Goal: Task Accomplishment & Management: Manage account settings

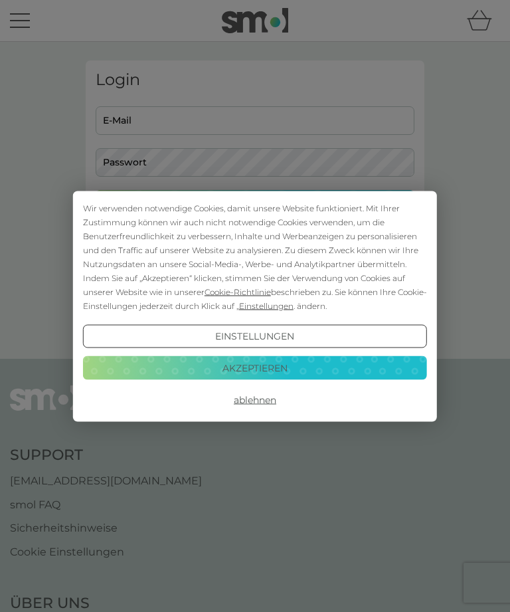
click at [320, 367] on button "Akzeptieren" at bounding box center [255, 368] width 344 height 24
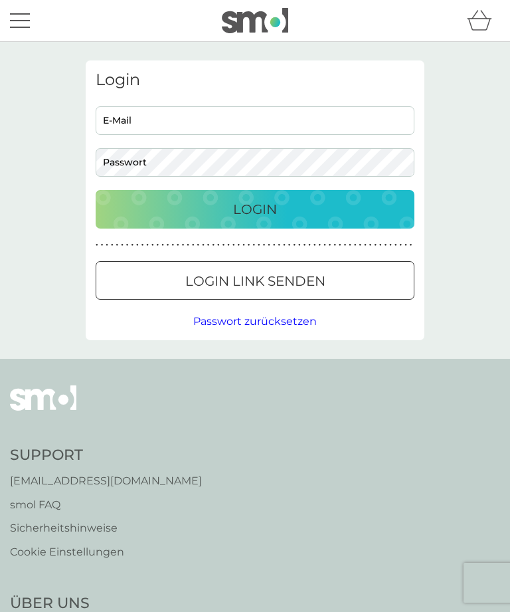
click at [208, 120] on input "E-Mail" at bounding box center [255, 120] width 319 height 29
click at [294, 201] on div "Login" at bounding box center [255, 209] width 292 height 21
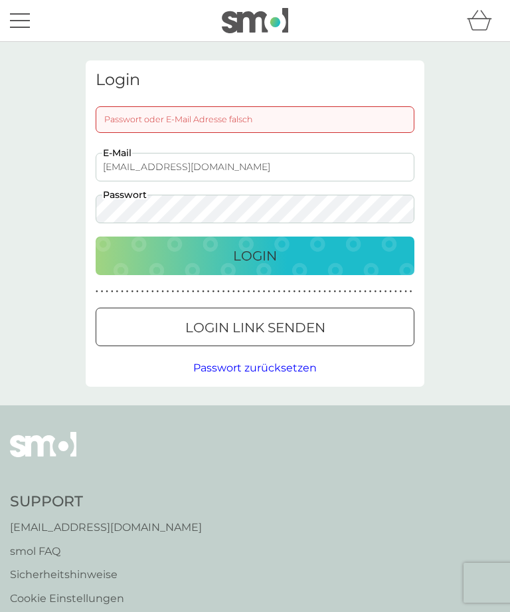
click at [205, 171] on input "[EMAIL_ADDRESS][DOMAIN_NAME]" at bounding box center [255, 167] width 319 height 29
click at [292, 252] on div "Login" at bounding box center [255, 255] width 292 height 21
click at [154, 171] on input "[EMAIL_ADDRESS][DOMAIN_NAME]" at bounding box center [255, 167] width 319 height 29
type input "[EMAIL_ADDRESS][DOMAIN_NAME]"
click at [276, 253] on p "Login" at bounding box center [255, 255] width 44 height 21
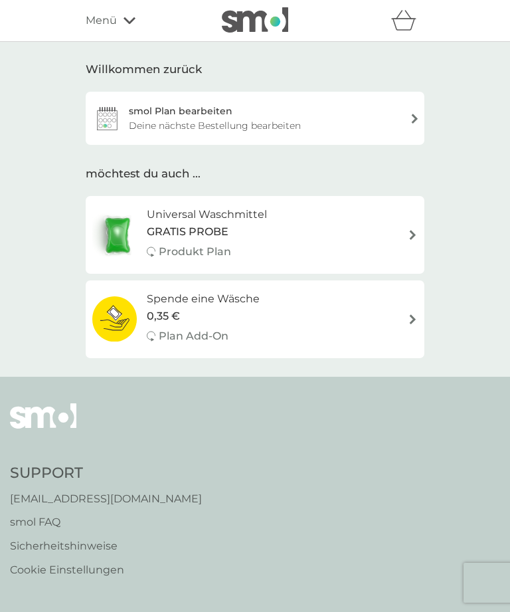
click at [119, 27] on div "Menü" at bounding box center [142, 20] width 113 height 17
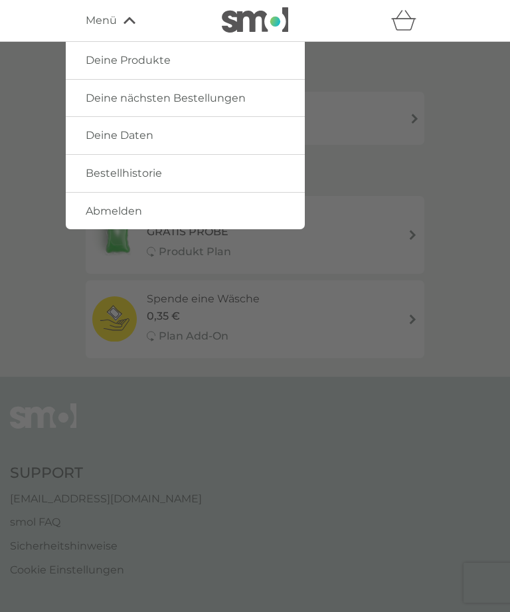
click at [139, 175] on span "Bestellhistorie" at bounding box center [124, 173] width 76 height 13
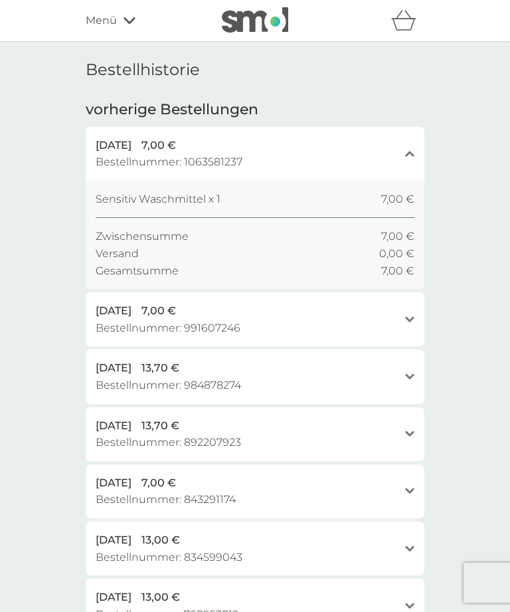
click at [124, 23] on icon at bounding box center [130, 21] width 12 height 8
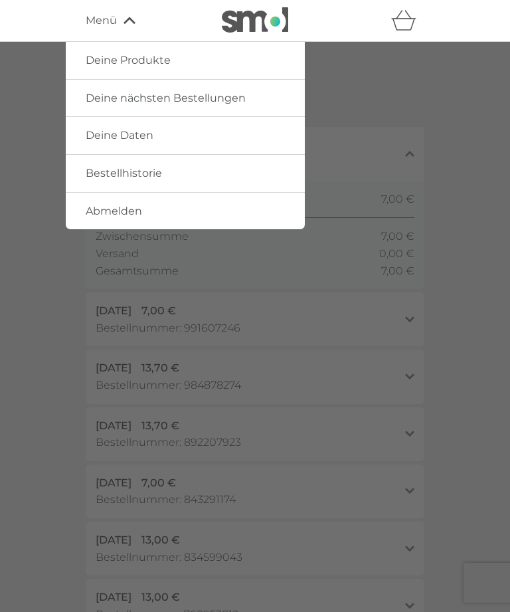
click at [203, 102] on span "Deine nächsten Bestellungen" at bounding box center [166, 98] width 160 height 13
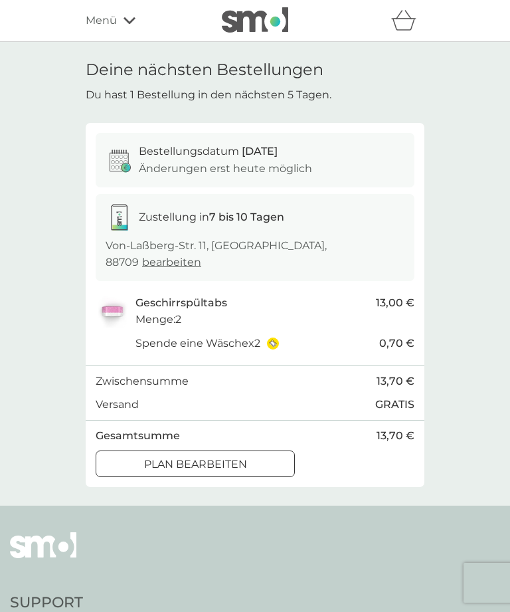
click at [128, 23] on icon at bounding box center [130, 20] width 12 height 7
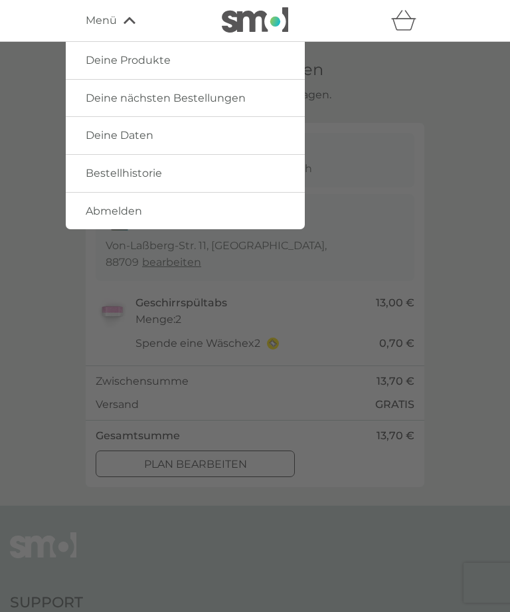
click at [145, 58] on span "Deine Produkte" at bounding box center [128, 60] width 85 height 13
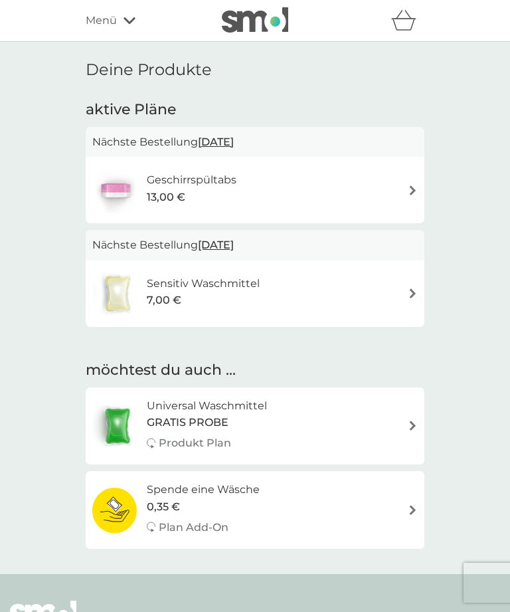
click at [340, 296] on div "Sensitiv Waschmittel 7,00 €" at bounding box center [255, 293] width 326 height 47
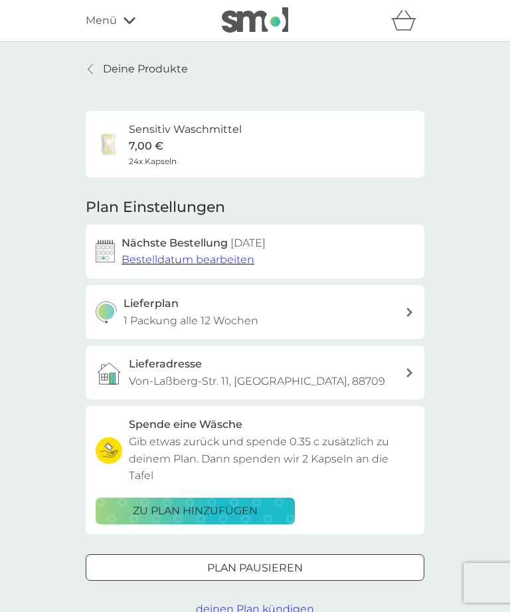
click at [175, 261] on span "Bestelldatum bearbeiten" at bounding box center [188, 259] width 133 height 13
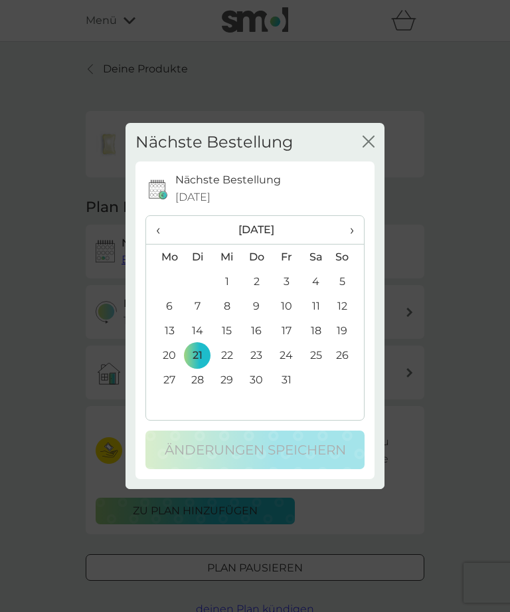
click at [348, 231] on span "›" at bounding box center [347, 230] width 13 height 28
click at [229, 303] on td "5" at bounding box center [226, 306] width 29 height 25
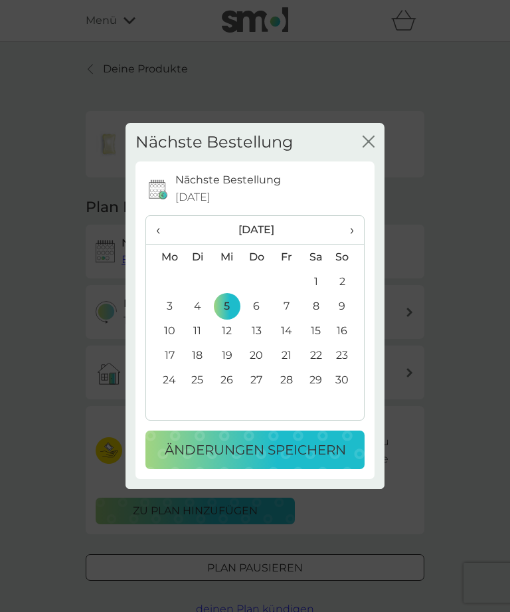
click at [303, 453] on p "Änderungen speichern" at bounding box center [255, 449] width 181 height 21
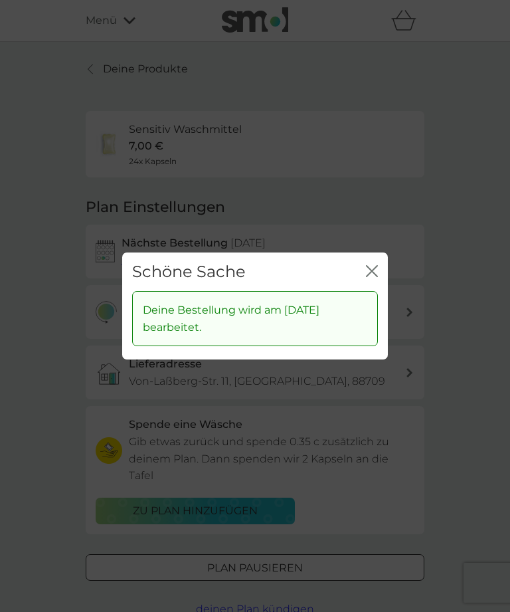
click at [373, 273] on icon "Schließen" at bounding box center [374, 271] width 5 height 11
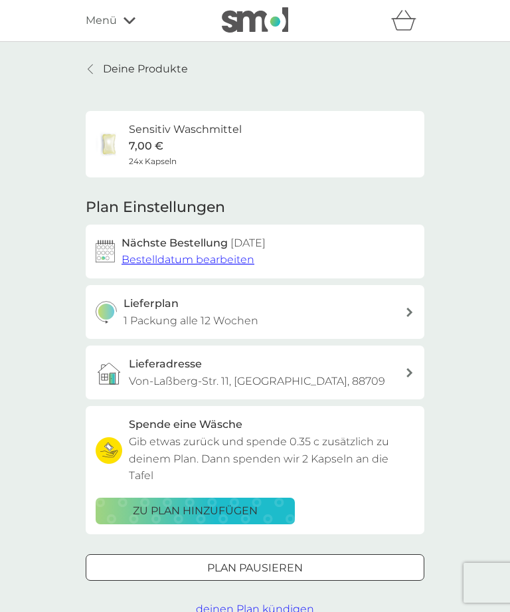
click at [118, 21] on div "Menü" at bounding box center [142, 20] width 113 height 17
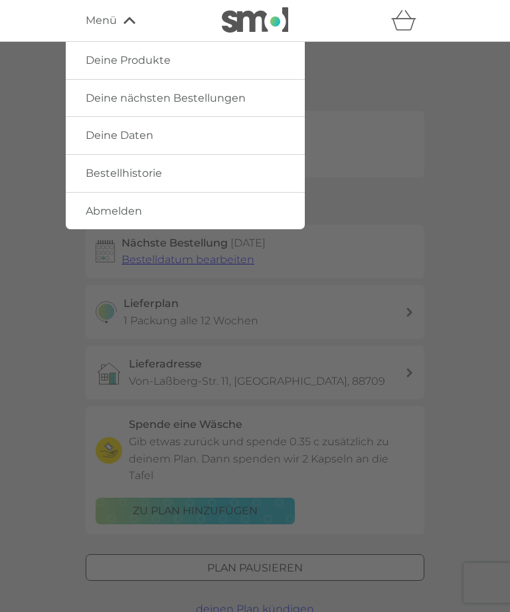
click at [432, 126] on div at bounding box center [255, 348] width 510 height 612
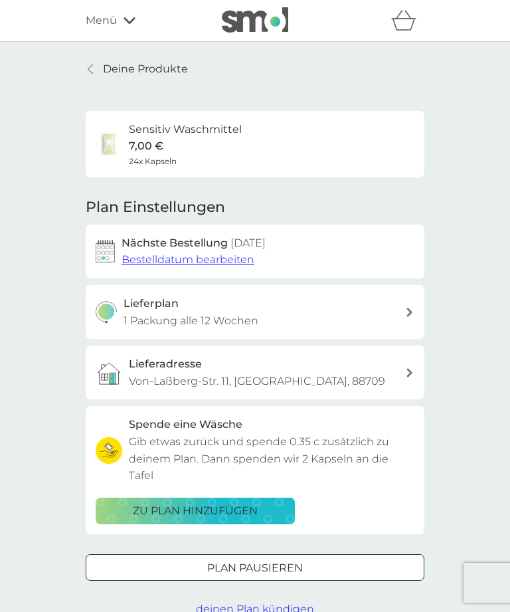
click at [266, 20] on img at bounding box center [255, 19] width 66 height 25
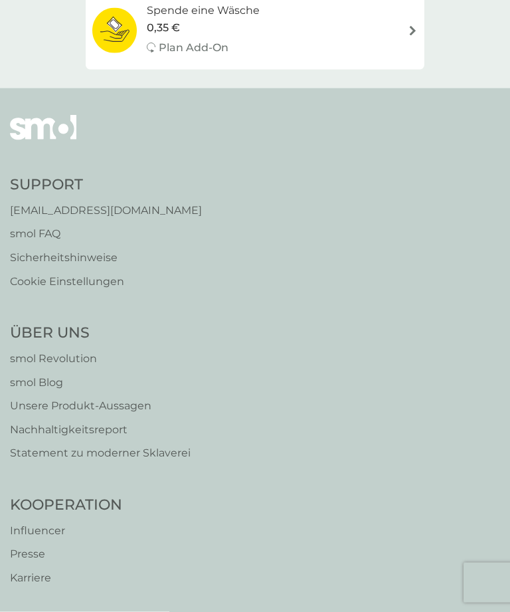
scroll to position [294, 0]
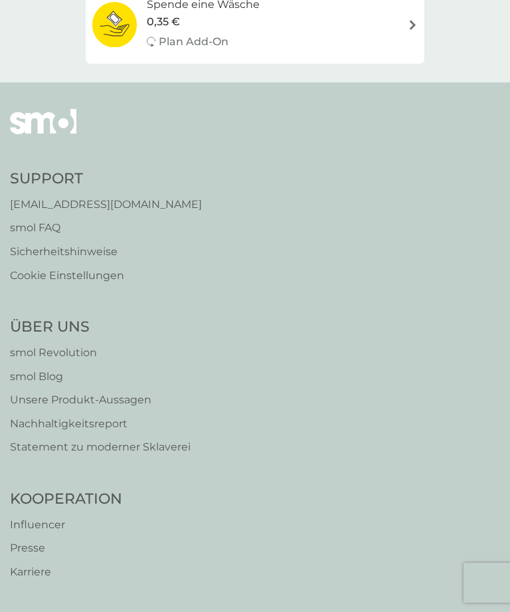
click at [49, 516] on p "Influencer" at bounding box center [66, 524] width 112 height 17
